Goal: Task Accomplishment & Management: Use online tool/utility

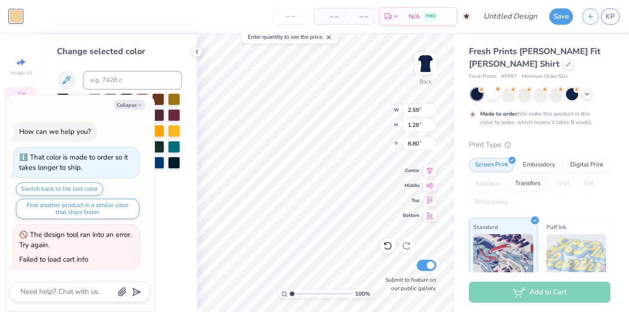
scroll to position [1, 0]
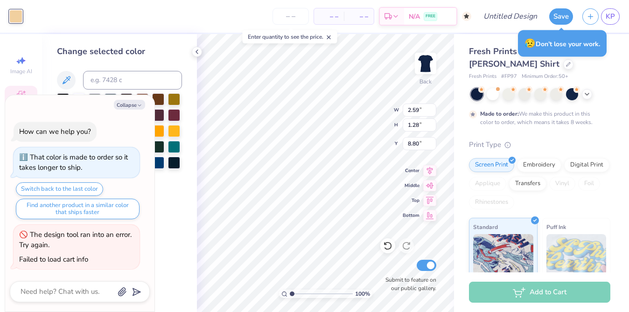
type textarea "x"
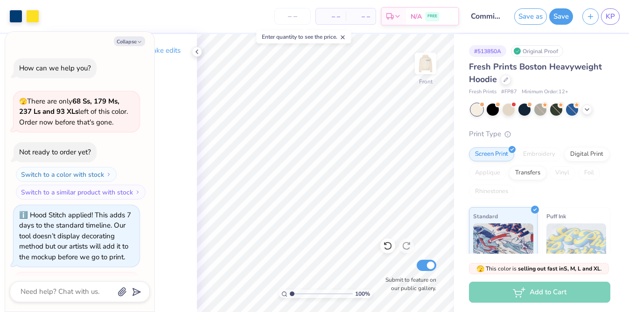
scroll to position [98, 0]
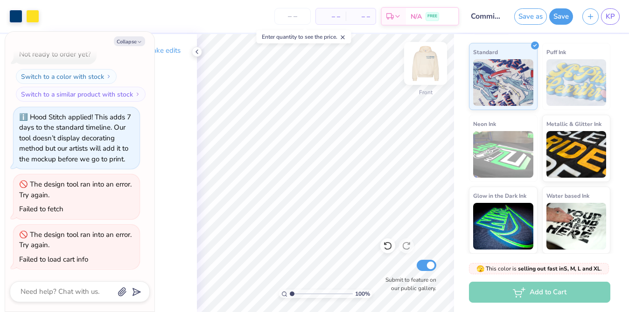
click at [428, 70] on img at bounding box center [425, 63] width 37 height 37
click at [428, 70] on img at bounding box center [425, 63] width 19 height 19
click at [425, 68] on img at bounding box center [425, 63] width 37 height 37
click at [130, 47] on div "Collapse How can we help you? 🫣 There are only 68 Ss, 179 Ms, 237 Ls and 93 XLs…" at bounding box center [79, 172] width 149 height 280
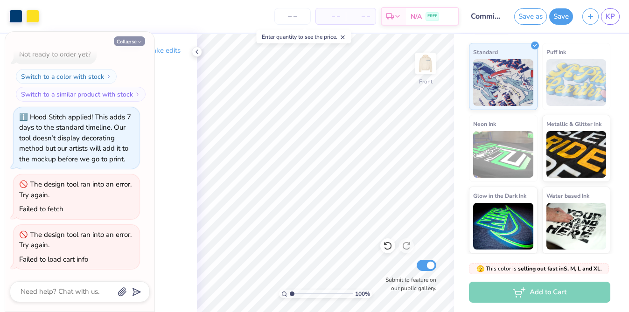
click at [130, 45] on button "Collapse" at bounding box center [129, 41] width 31 height 10
type textarea "x"
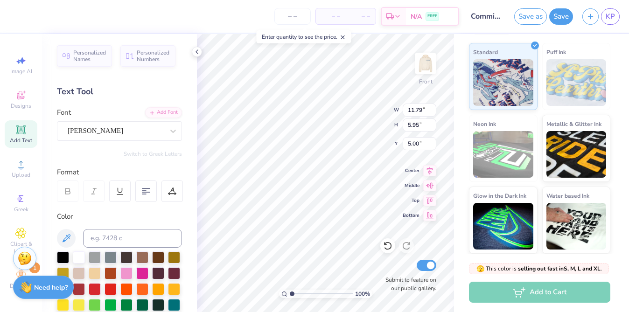
type input "8.80"
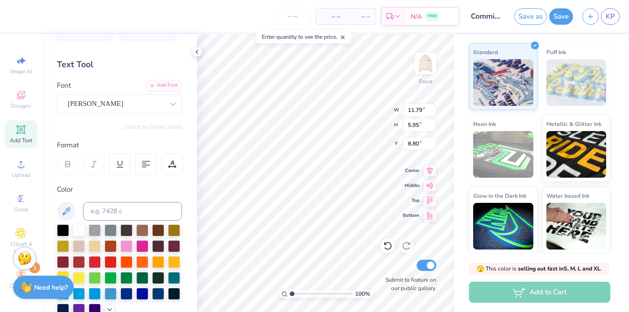
type textarea "Blaire"
click at [63, 272] on div at bounding box center [63, 277] width 12 height 12
type input "1.64"
type input "0.95"
type input "9.17"
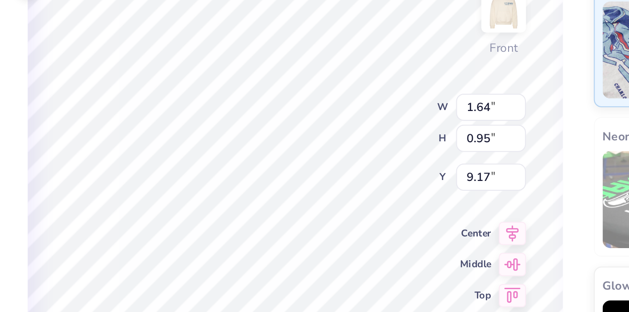
type input "0.78"
type input "0.45"
type input "9.34"
type input "3.47"
type input "3.50"
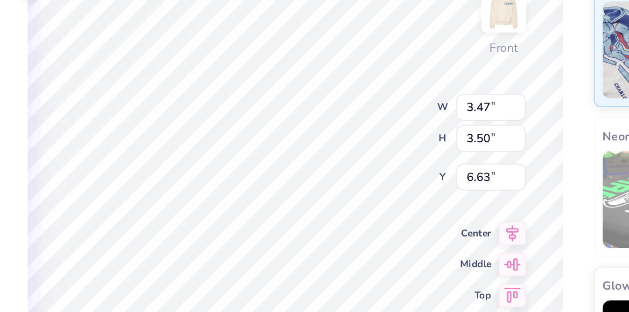
type input "6.29"
click at [375, 119] on div "100 % Front W 3.47 3.47 " H 3.50 3.50 " Y 6.29 6.29 " Center Middle Top Bottom …" at bounding box center [325, 173] width 257 height 278
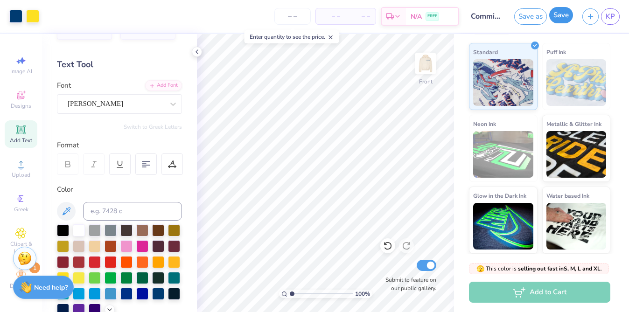
click at [554, 12] on button "Save" at bounding box center [561, 15] width 24 height 16
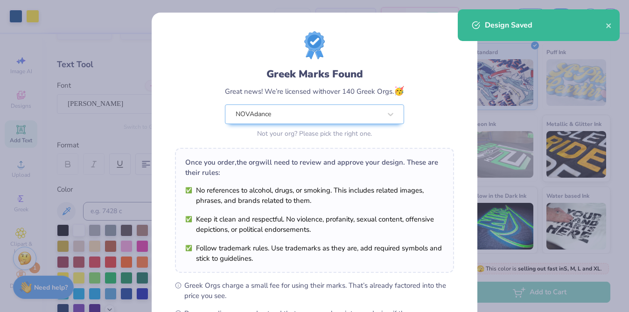
click at [295, 294] on ul "Greek Orgs charge a small fee for using their marks. That’s already factored in…" at bounding box center [314, 304] width 279 height 49
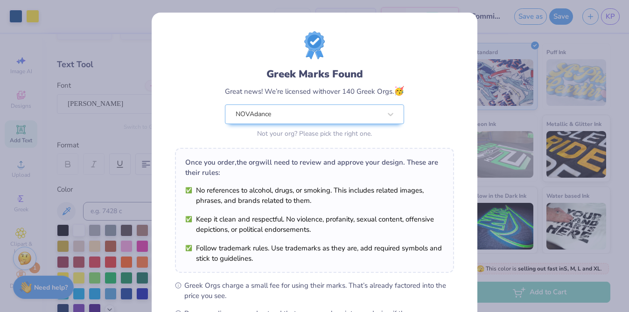
scroll to position [125, 0]
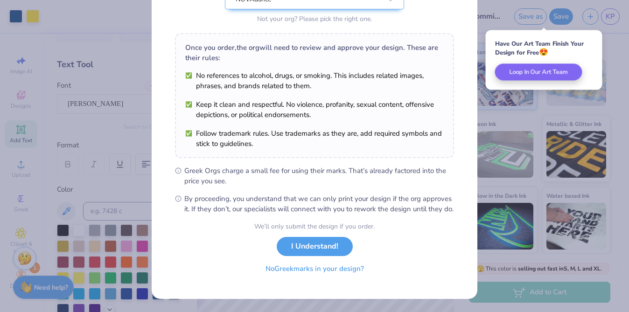
click at [312, 262] on button "No Greek marks in your design?" at bounding box center [315, 268] width 114 height 19
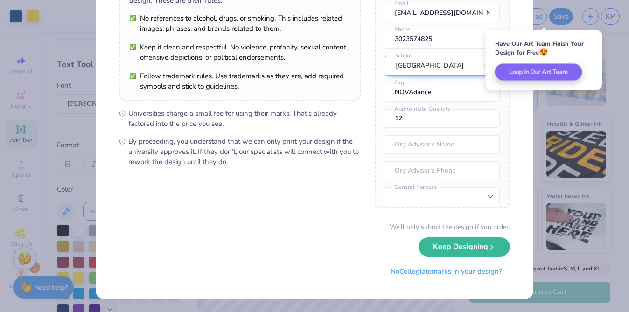
scroll to position [0, 0]
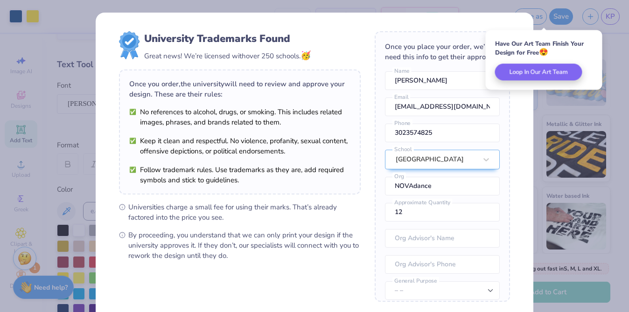
click at [574, 121] on div "University Trademarks Found Great news! We’re licensed with over 250 schools. 🥳…" at bounding box center [314, 156] width 629 height 312
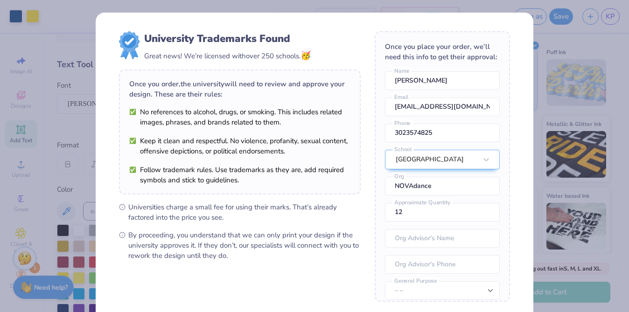
click at [268, 78] on div "Once you order, the university will need to review and approve your design. The…" at bounding box center [240, 132] width 242 height 125
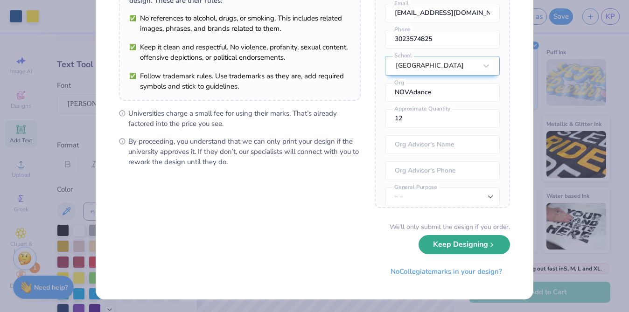
click at [463, 250] on button "Keep Designing" at bounding box center [464, 244] width 91 height 19
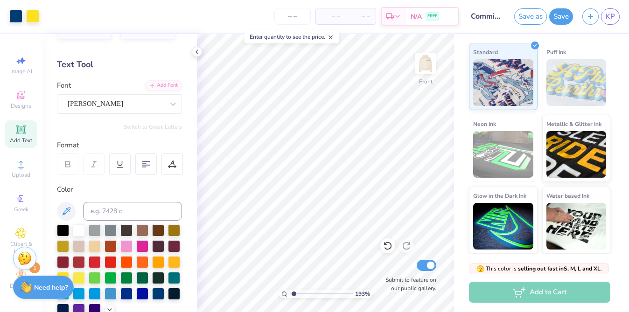
type input "1.27"
click at [293, 292] on input "range" at bounding box center [321, 294] width 63 height 8
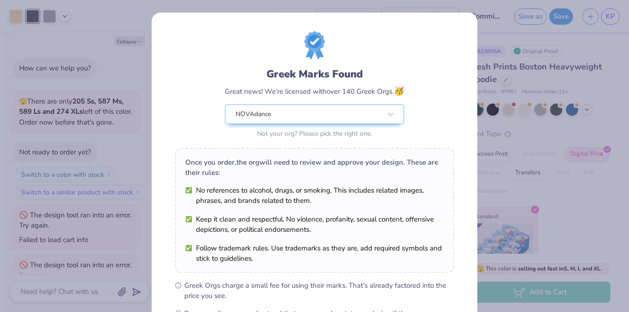
scroll to position [30, 0]
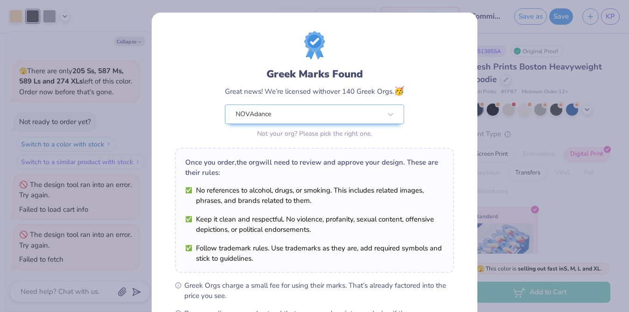
click at [557, 161] on div "Greek Marks Found Great news! We’re licensed with over 140 Greek Orgs. 🥳 NOVAda…" at bounding box center [314, 156] width 629 height 312
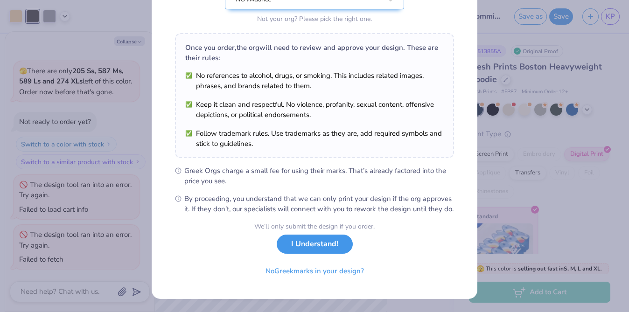
click at [331, 246] on button "I Understand!" at bounding box center [315, 244] width 76 height 19
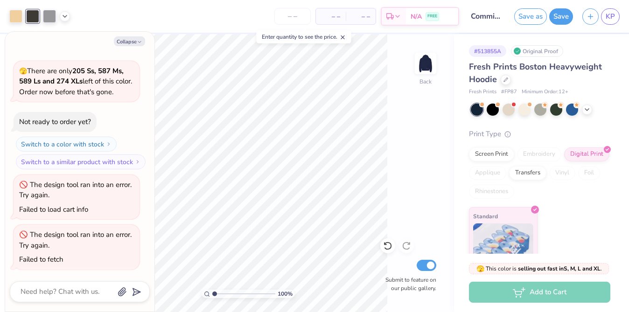
type textarea "x"
click at [560, 18] on button "Save" at bounding box center [561, 15] width 24 height 16
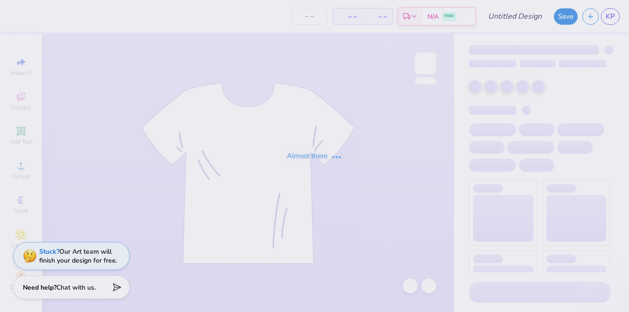
type input "committee hoodie '26"
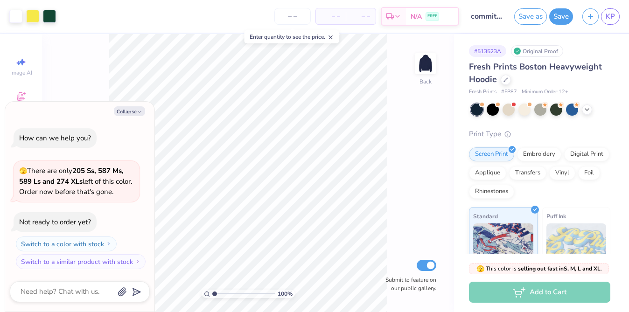
click at [414, 61] on div "100 % Back Submit to feature on our public gallery." at bounding box center [248, 173] width 412 height 278
click at [422, 61] on img at bounding box center [425, 63] width 37 height 37
type textarea "x"
